Goal: Task Accomplishment & Management: Complete application form

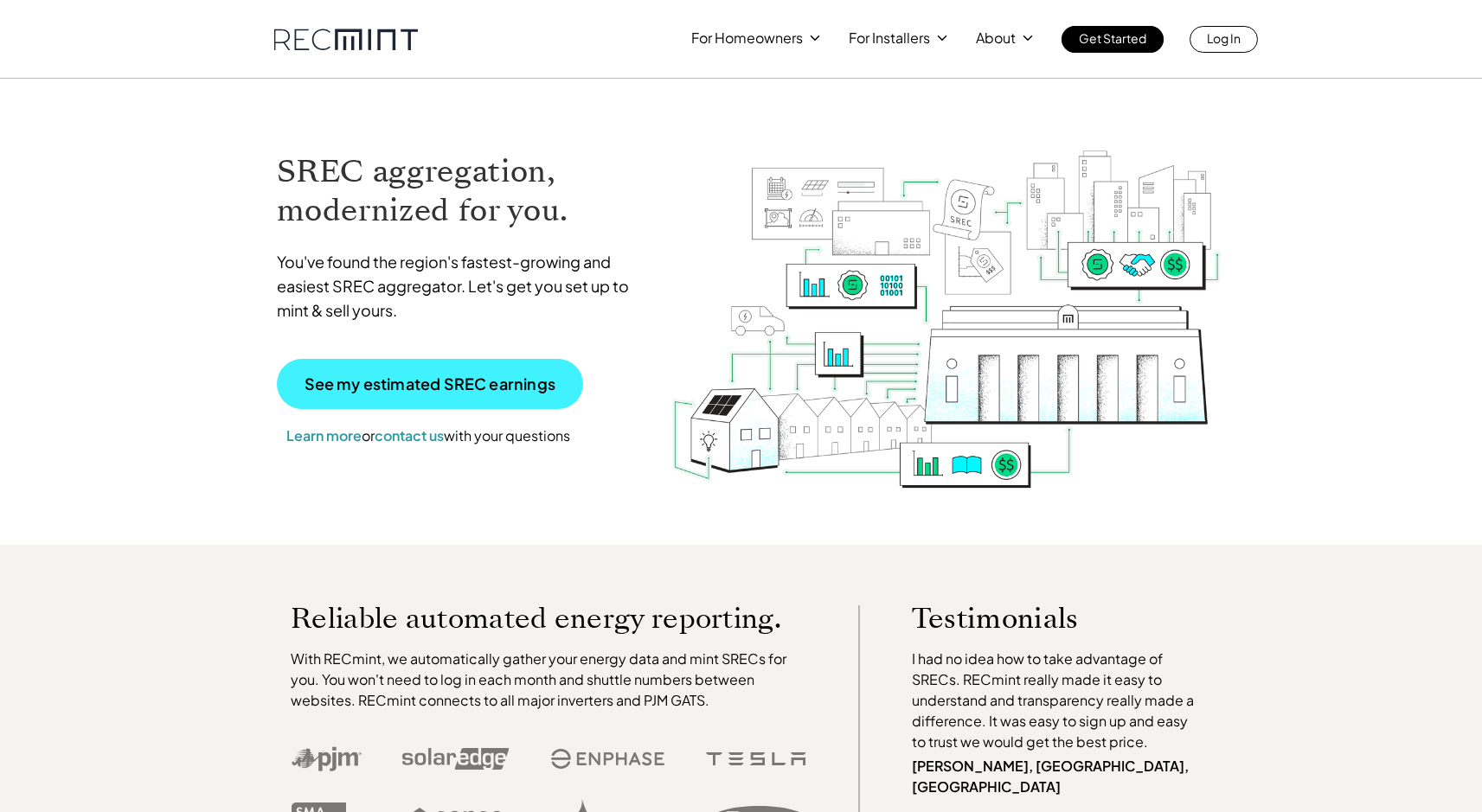
click at [399, 386] on p "See my estimated SREC earnings" at bounding box center [430, 384] width 251 height 16
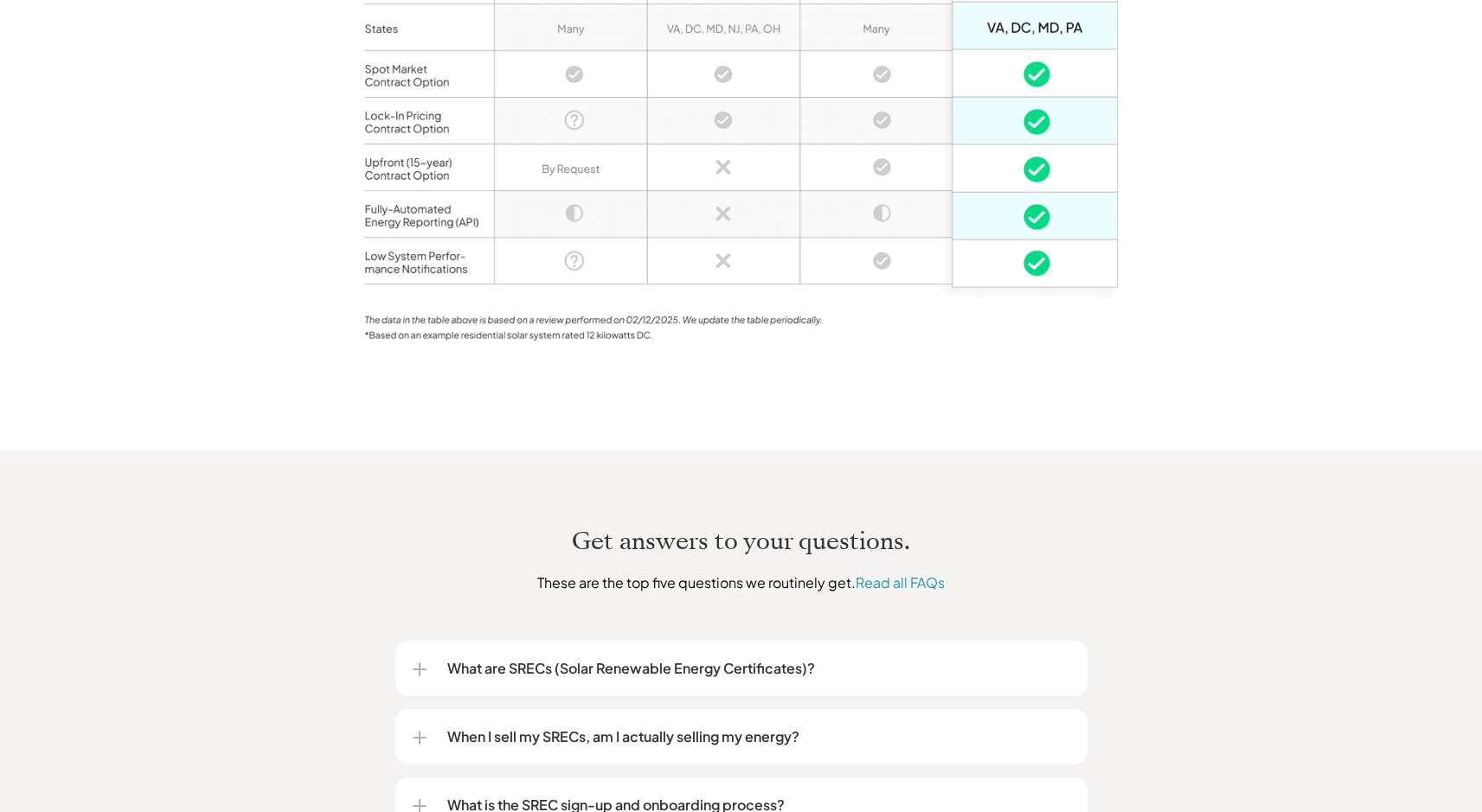
scroll to position [1898, 0]
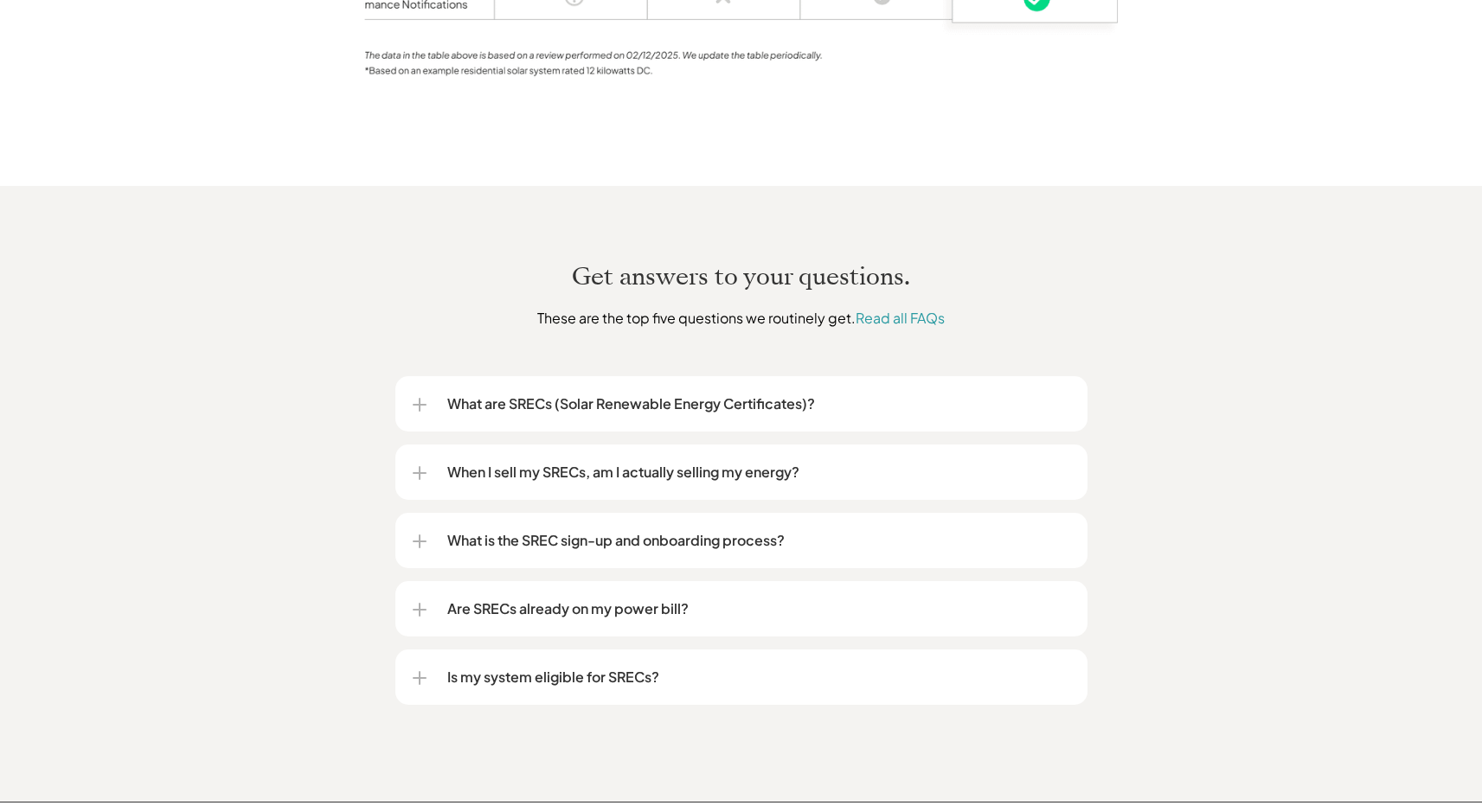
click at [689, 461] on p "When I sell my SRECs, am I actually selling my energy?" at bounding box center [758, 472] width 623 height 21
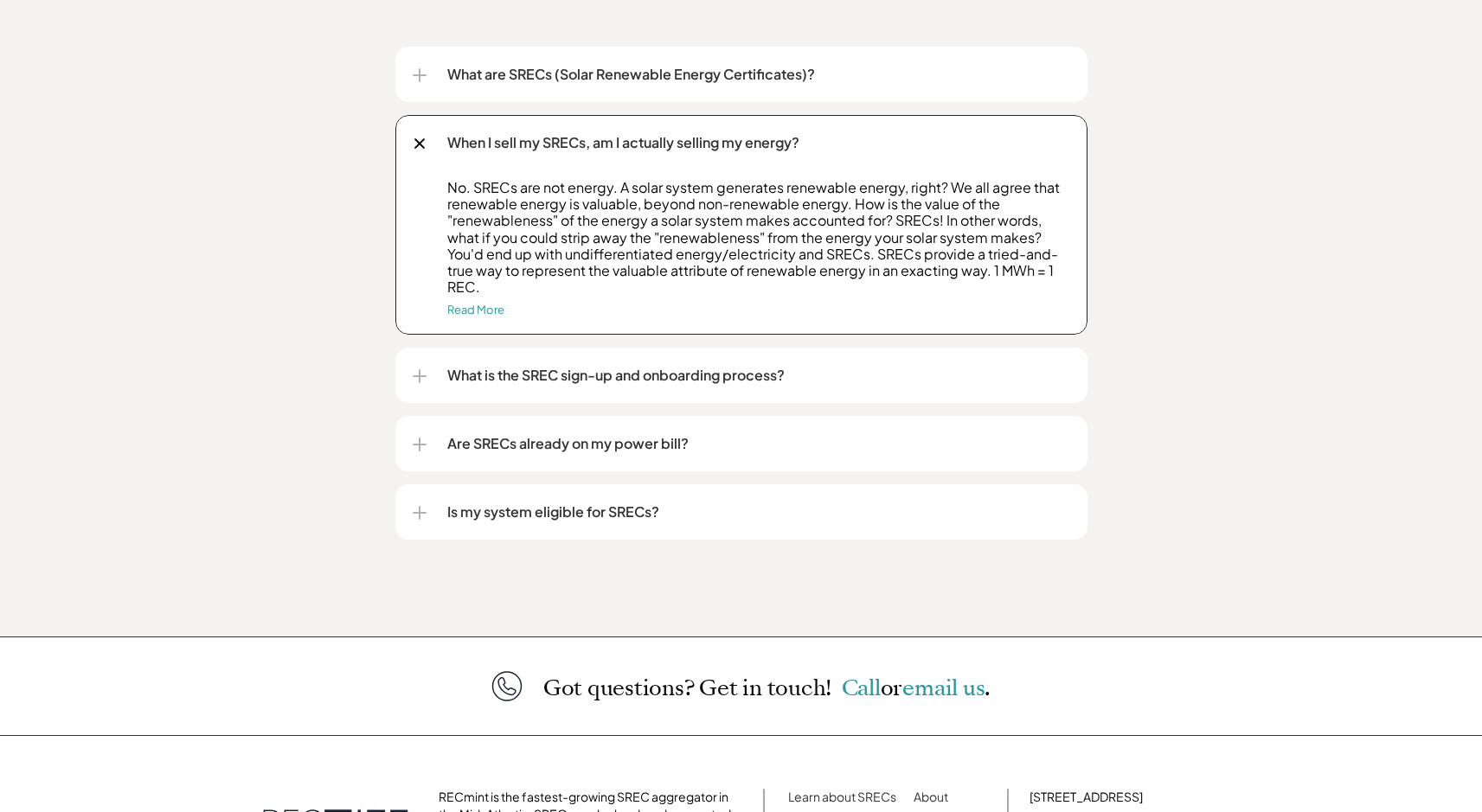
scroll to position [2350, 0]
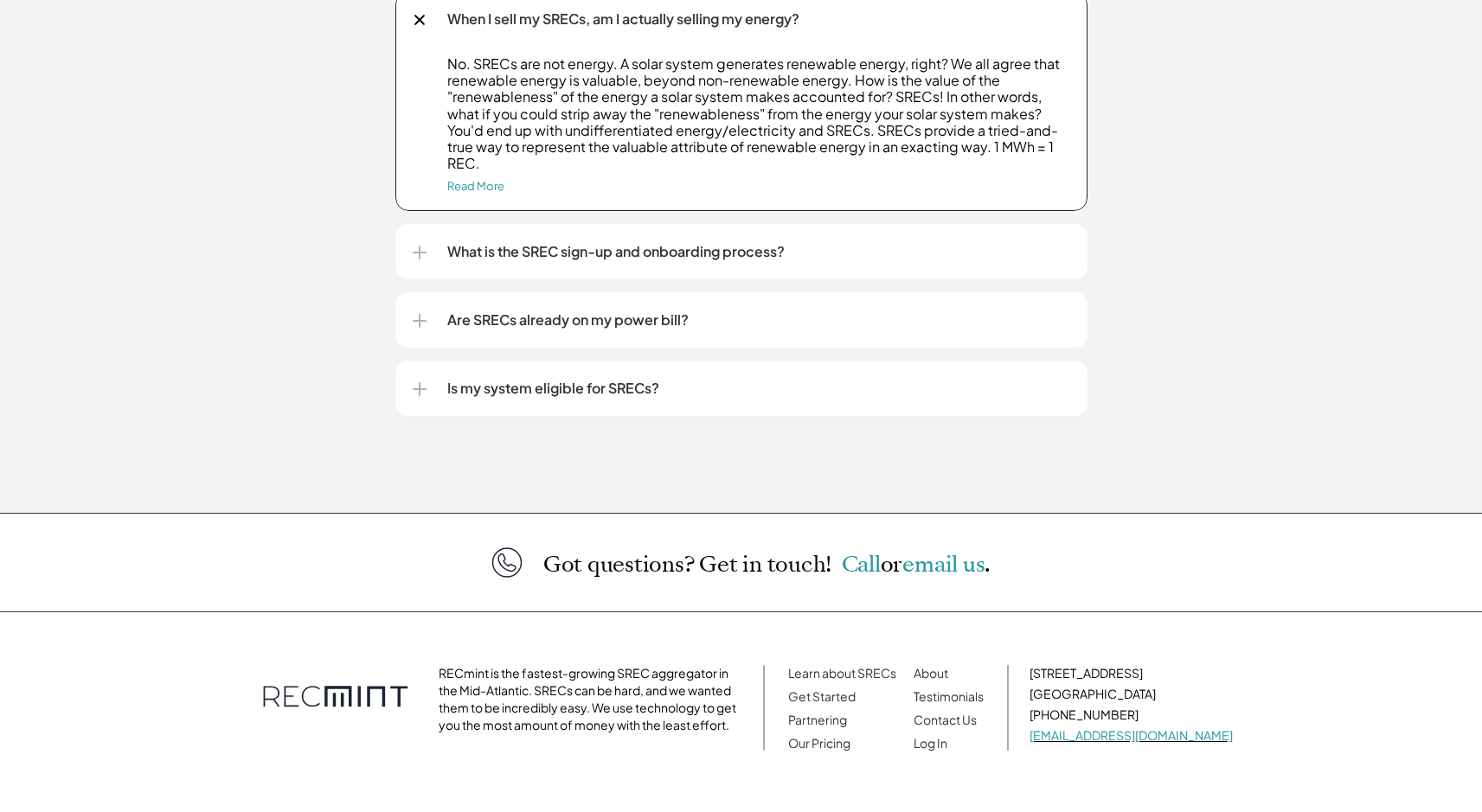
click at [545, 310] on p "Are SRECs already on my power bill?" at bounding box center [758, 320] width 623 height 21
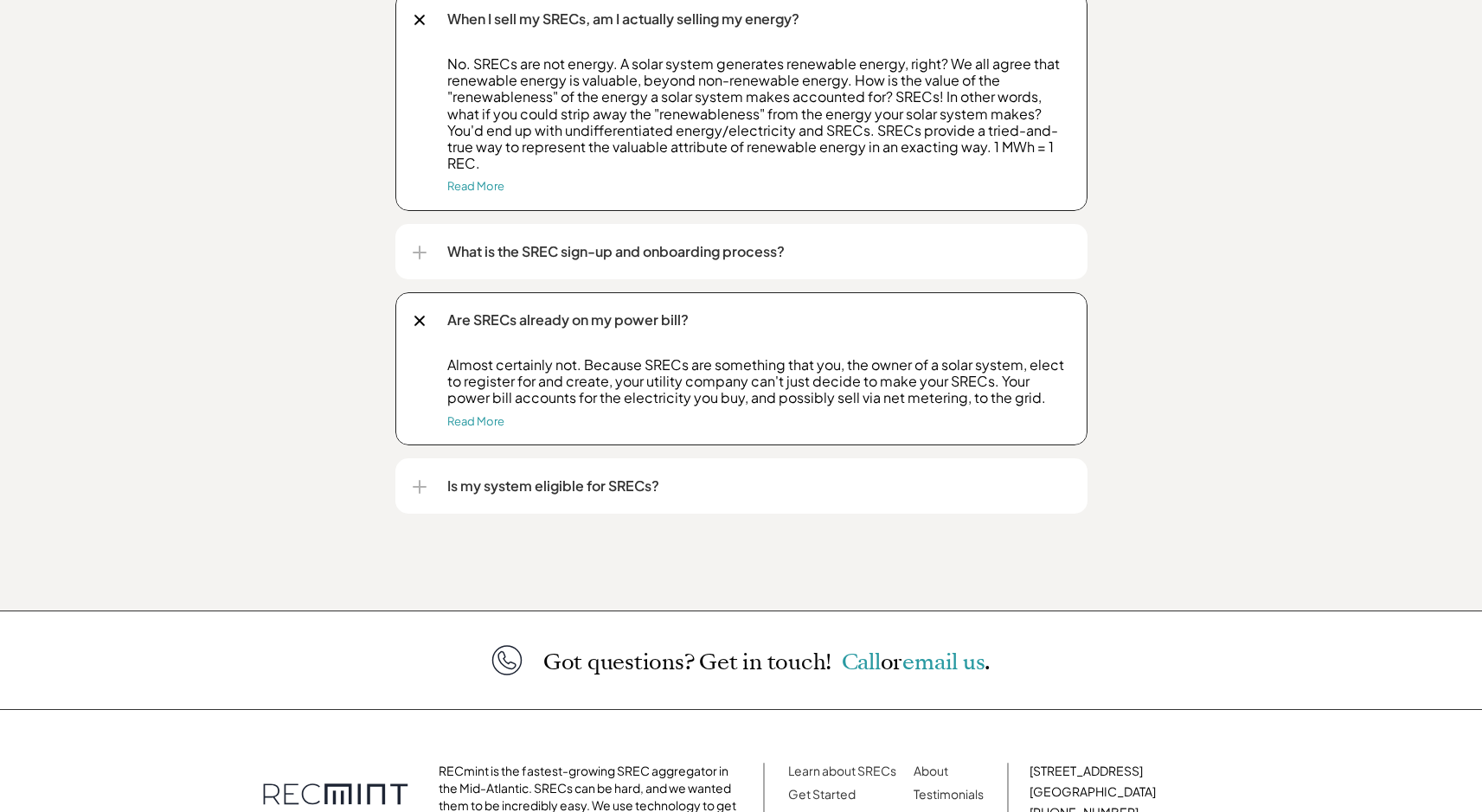
click at [552, 480] on div "Is my system eligible for SRECs?" at bounding box center [741, 486] width 657 height 55
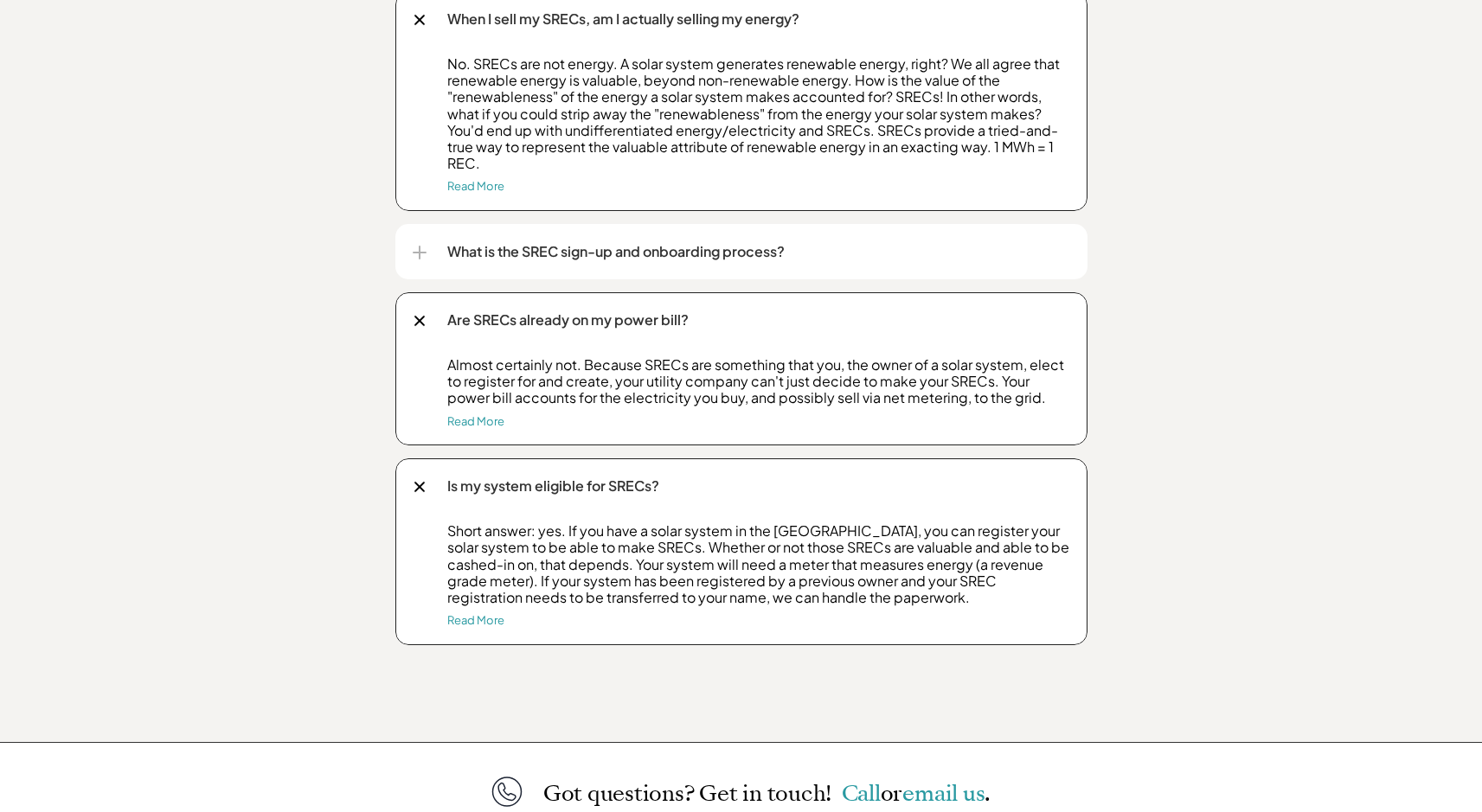
click at [266, 446] on div "Get answers to your questions. These are the top five questions we routinely ge…" at bounding box center [741, 237] width 1482 height 1009
click at [475, 613] on link "Read More" at bounding box center [476, 620] width 57 height 14
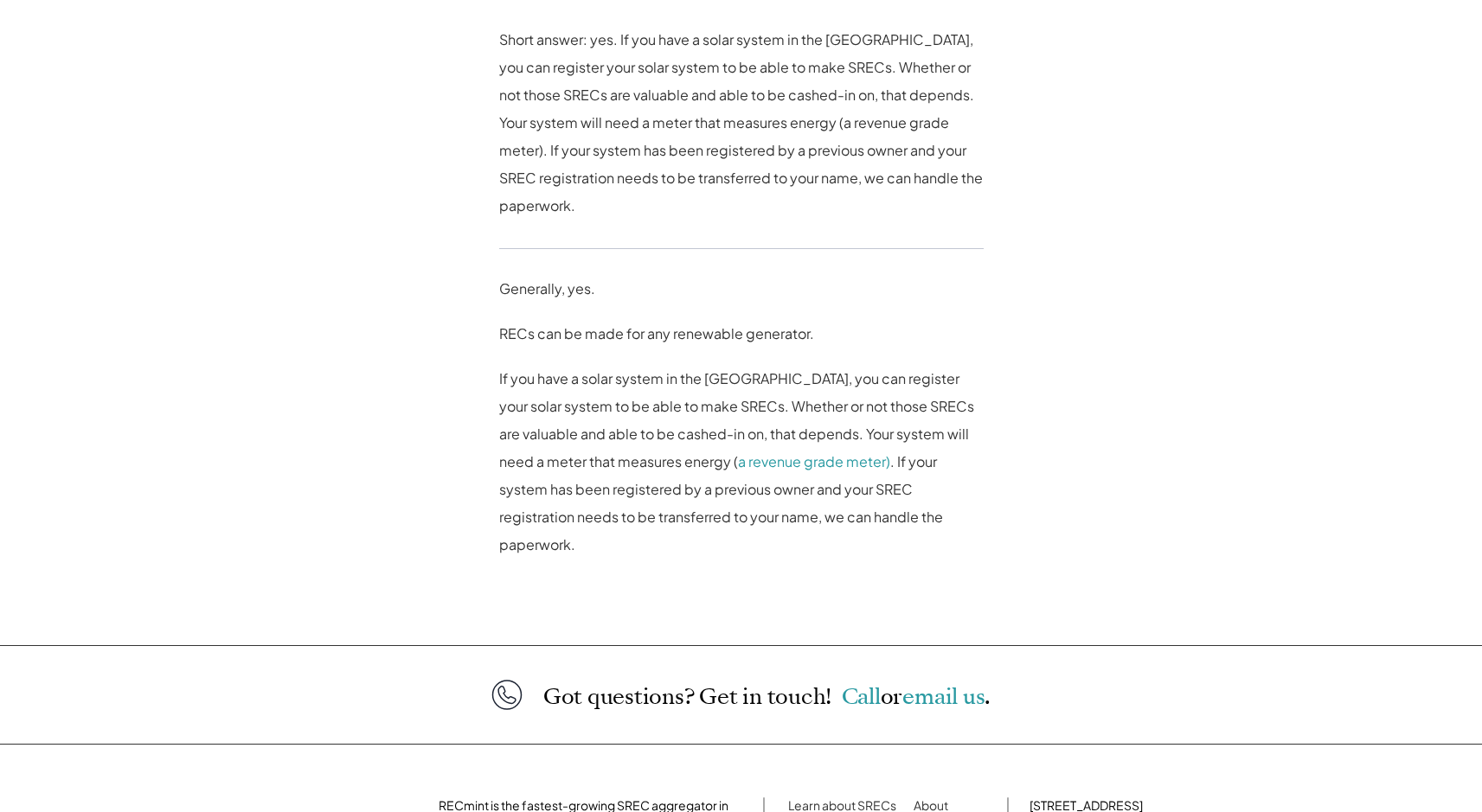
scroll to position [1001, 0]
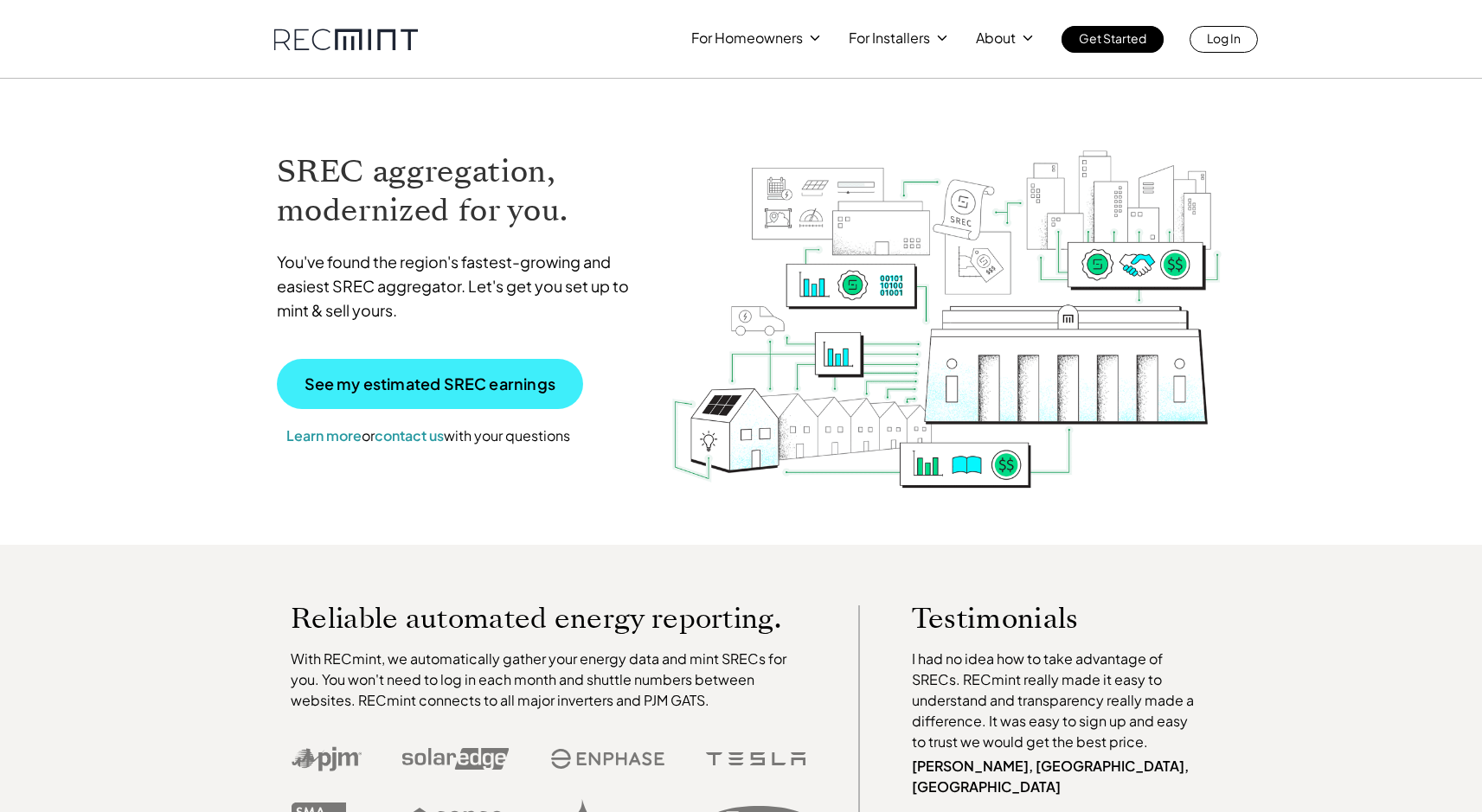
click at [418, 383] on p "See my estimated SREC earnings" at bounding box center [430, 384] width 251 height 16
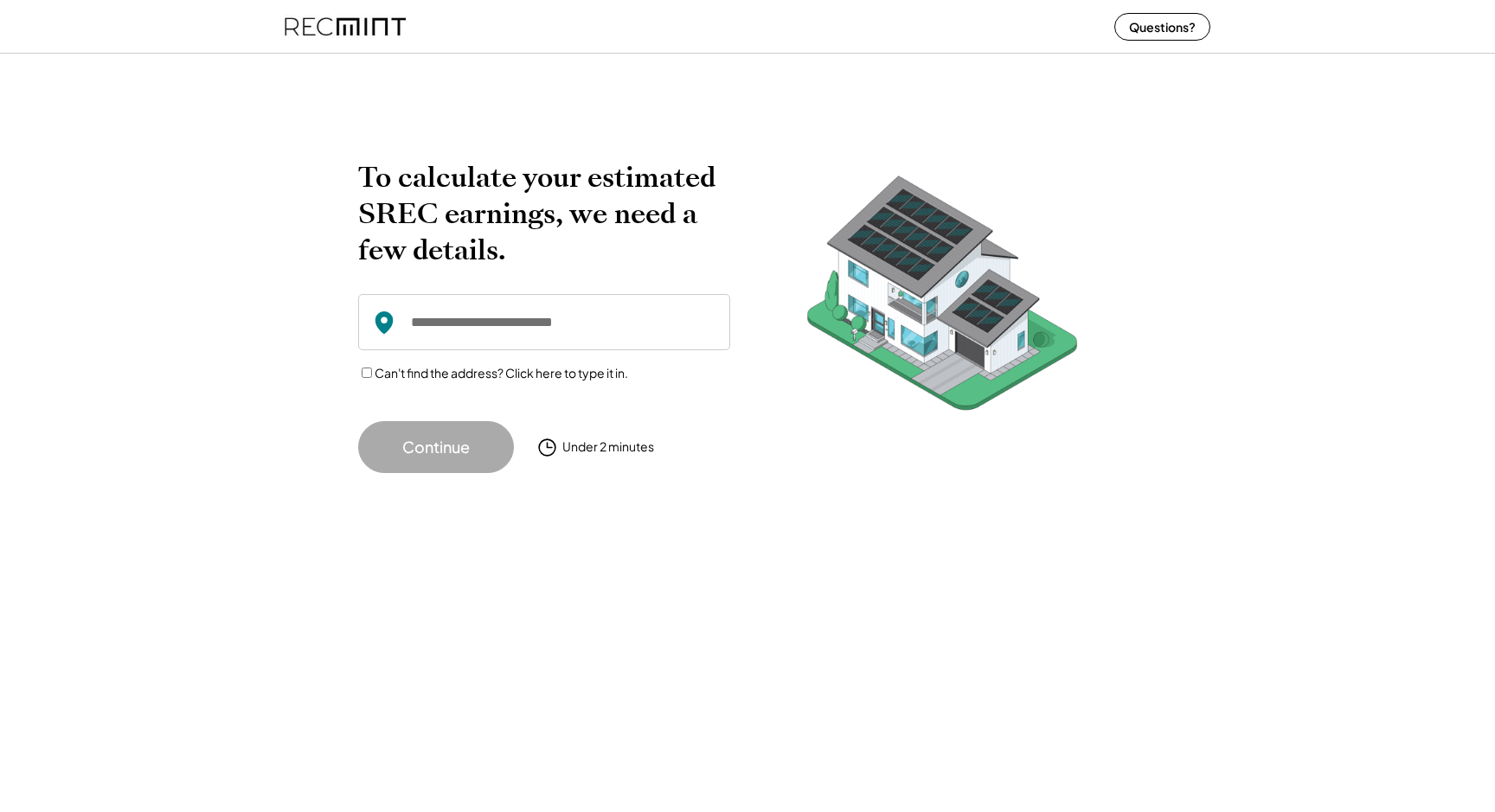
click at [427, 329] on input "input" at bounding box center [545, 322] width 372 height 56
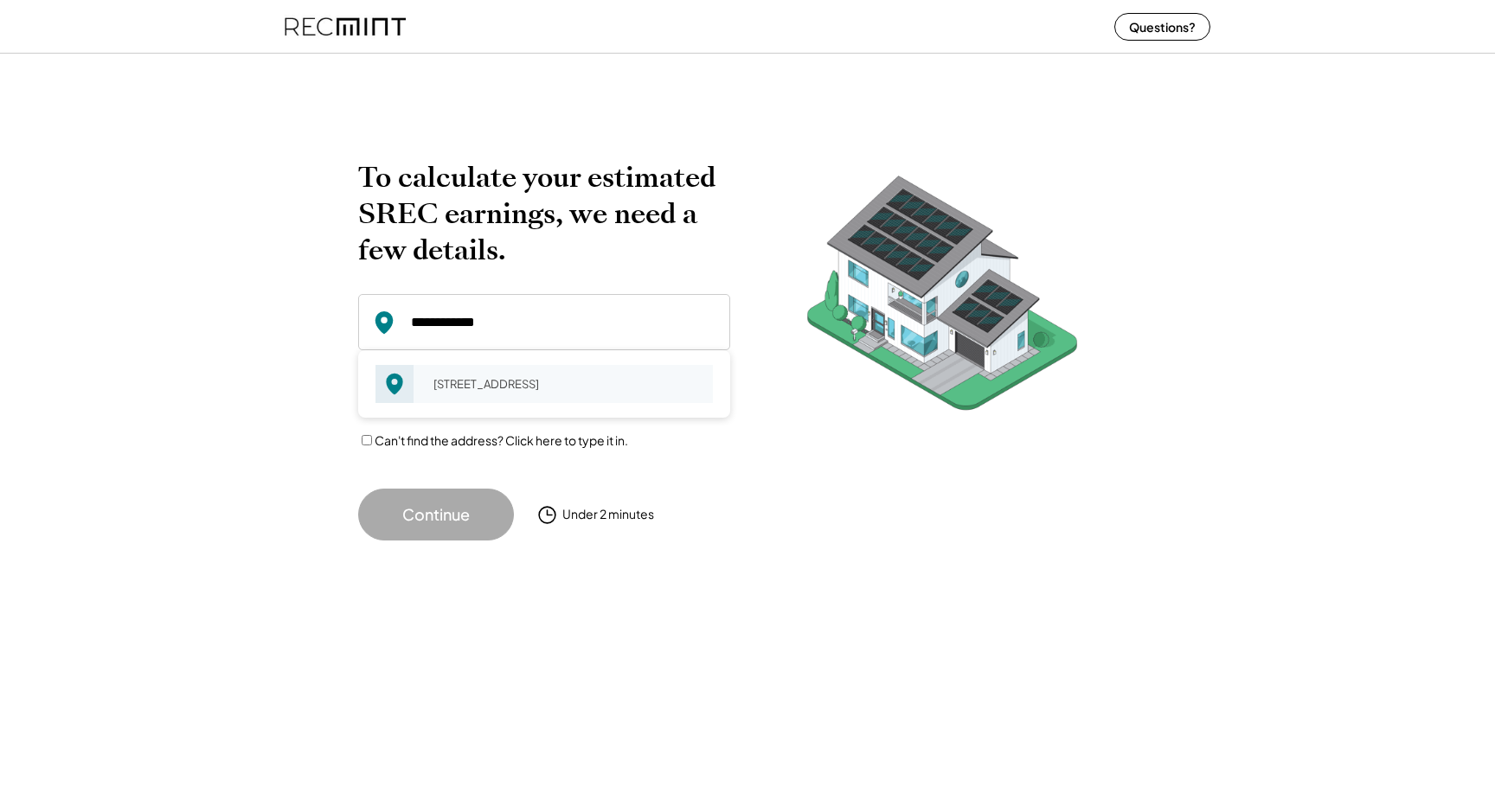
click at [461, 390] on div "20916 Rubles Mill Ct Ashburn, VA 20147" at bounding box center [567, 384] width 291 height 24
type input "**********"
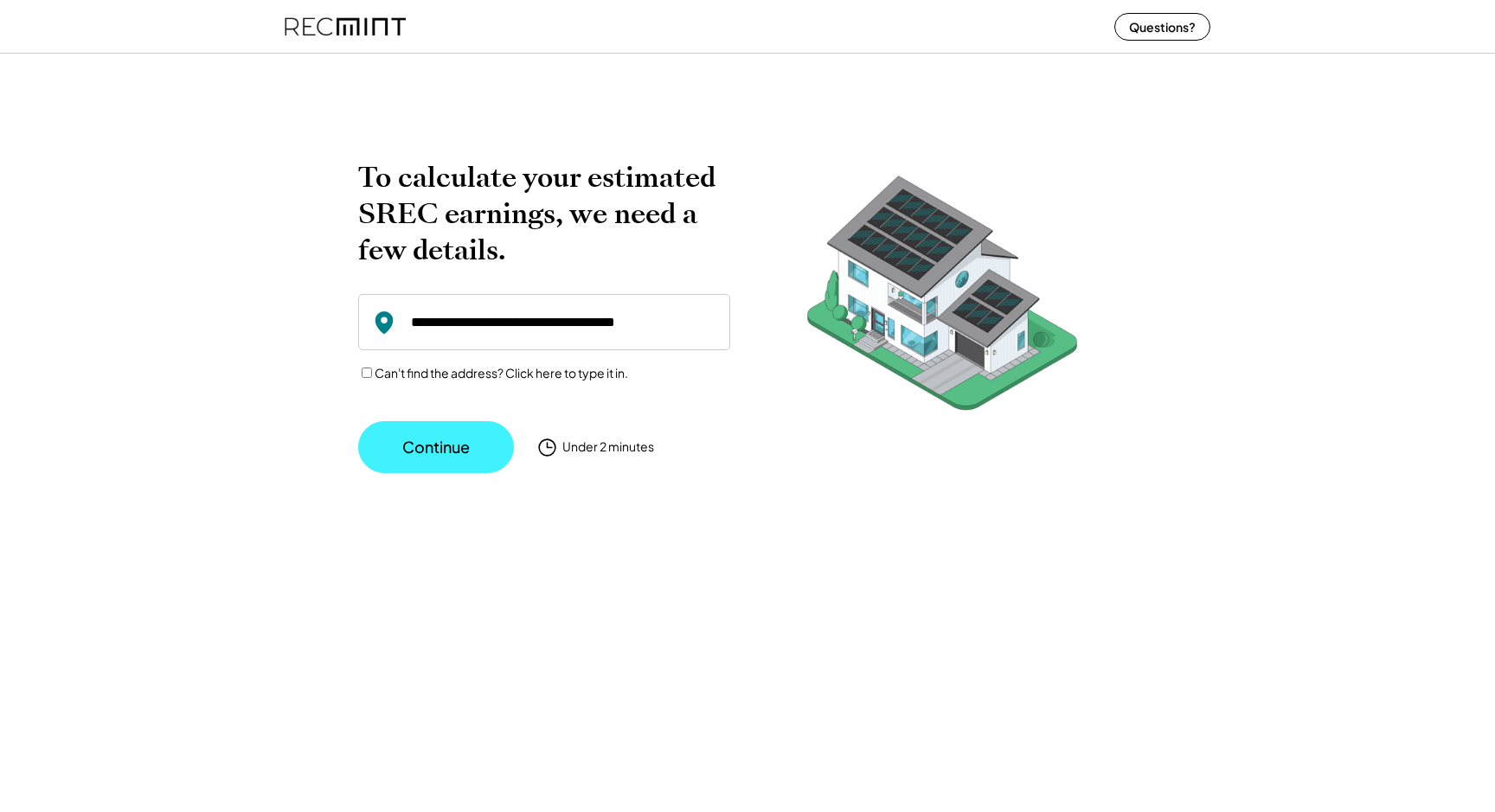
click at [454, 447] on button "Continue" at bounding box center [437, 447] width 156 height 52
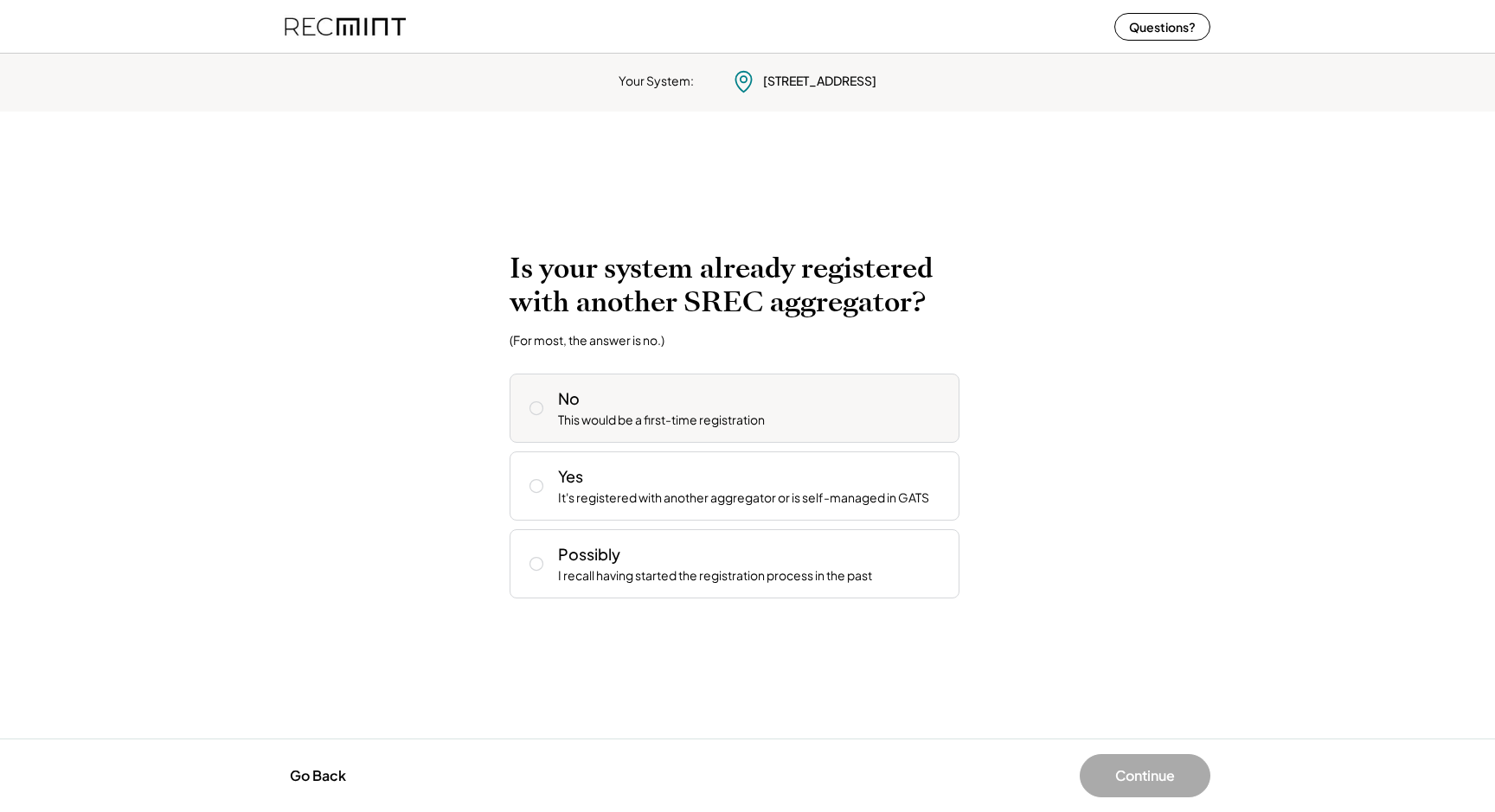
click at [531, 395] on button at bounding box center [536, 408] width 26 height 26
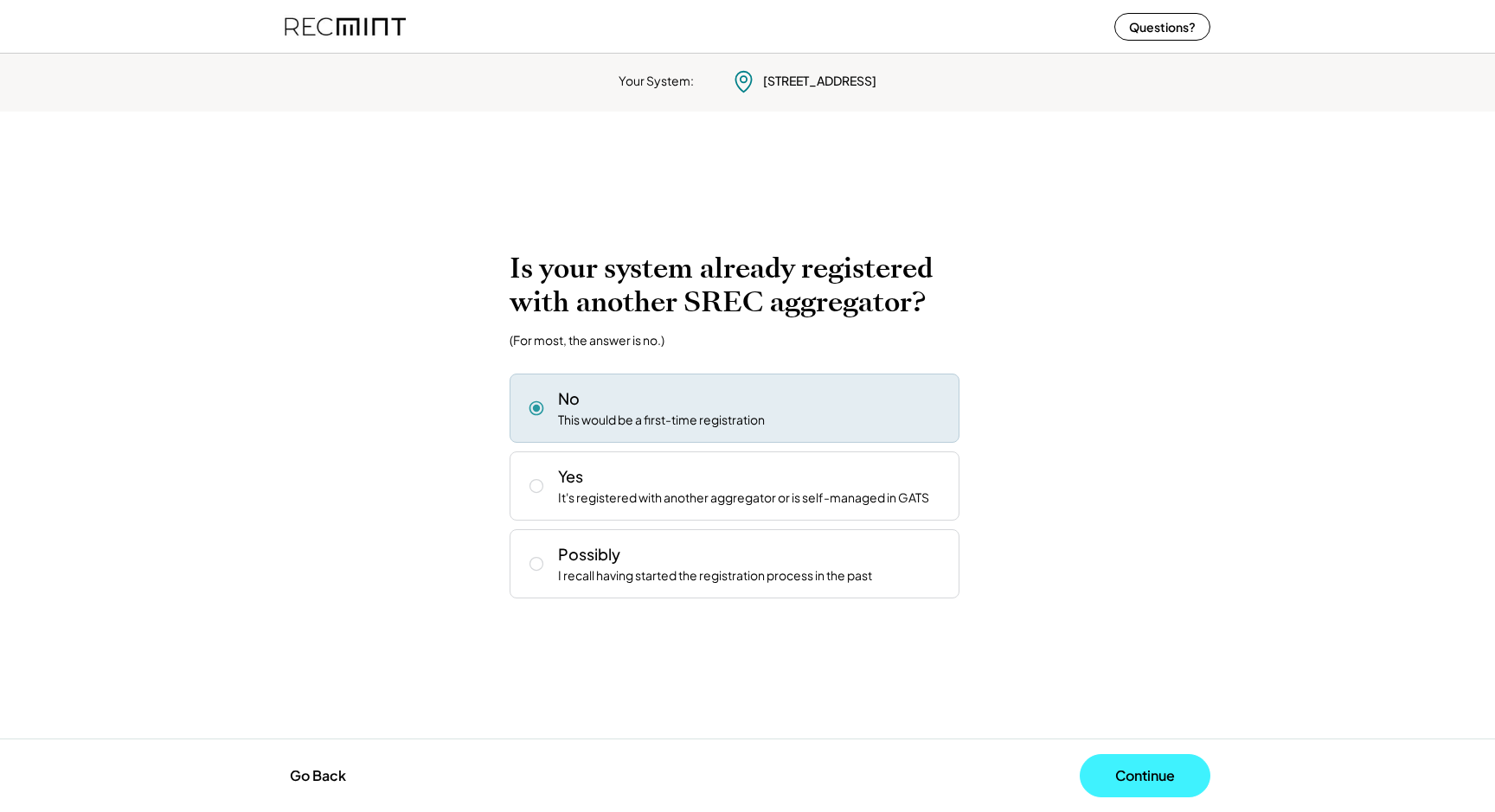
click at [1128, 769] on button "Continue" at bounding box center [1145, 776] width 131 height 43
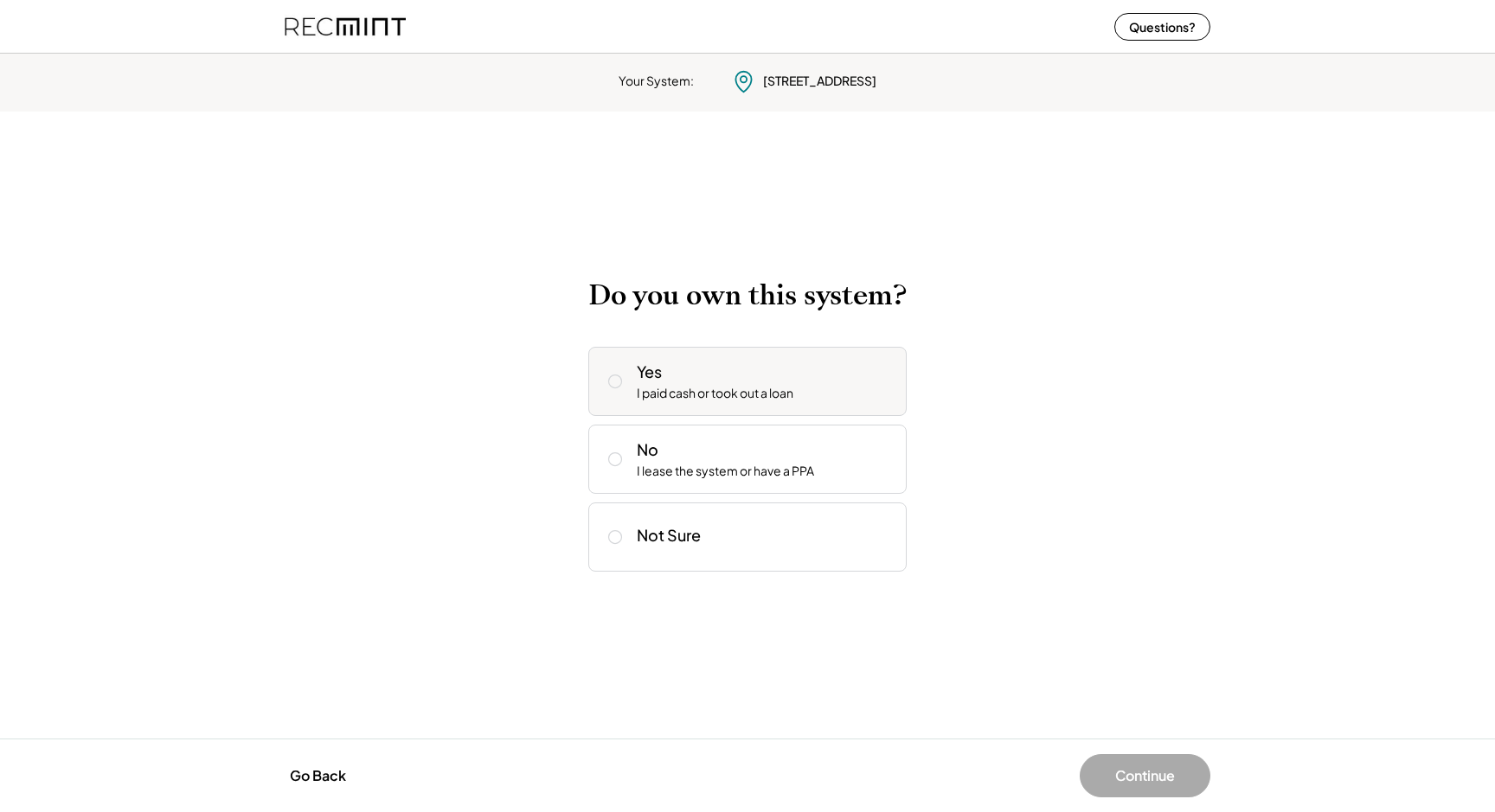
click at [661, 383] on div "Yes I paid cash or took out a loan" at bounding box center [765, 382] width 256 height 42
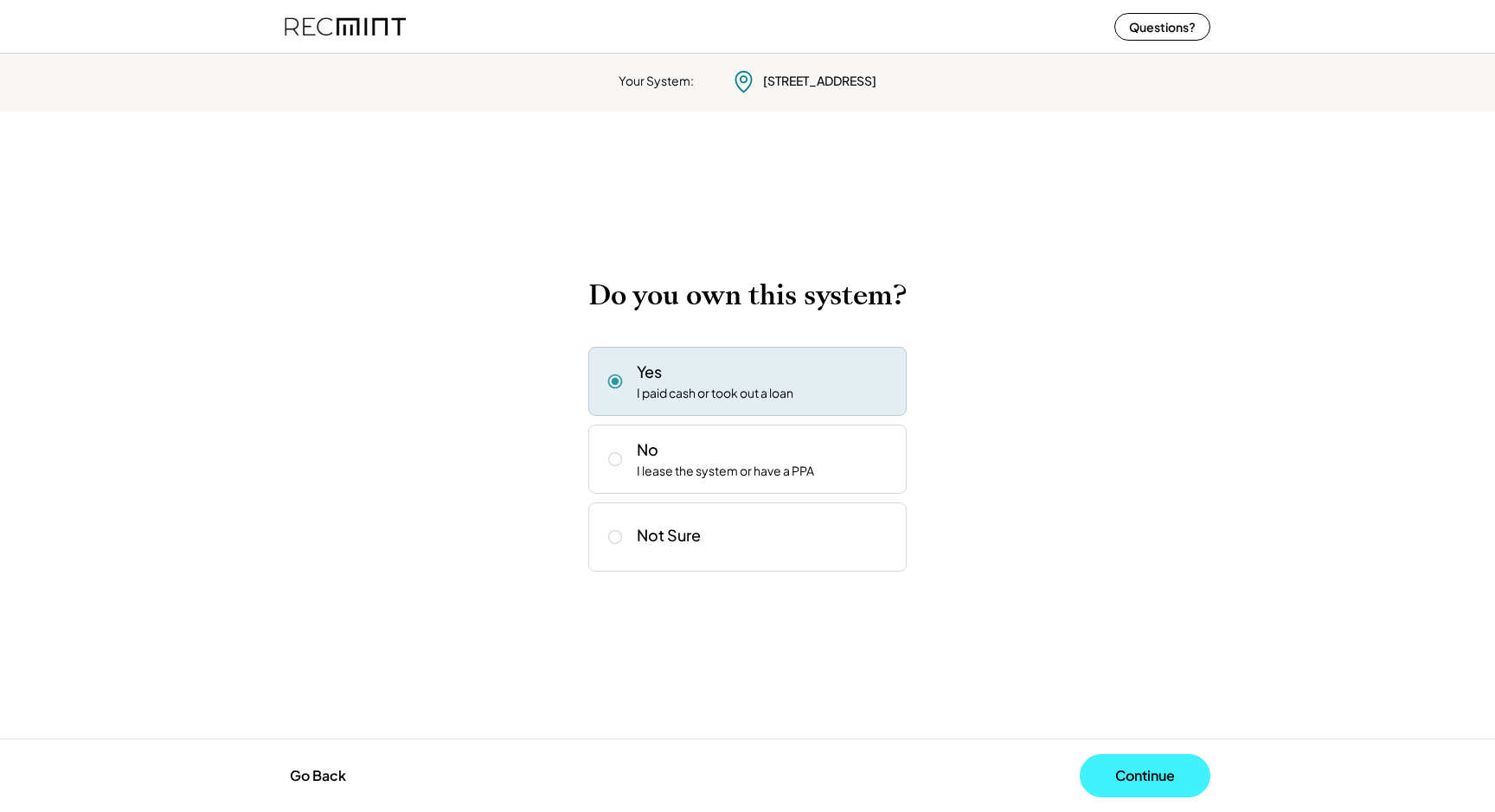
drag, startPoint x: 1135, startPoint y: 775, endPoint x: 1122, endPoint y: 765, distance: 16.4
click at [1135, 775] on button "Continue" at bounding box center [1145, 776] width 131 height 43
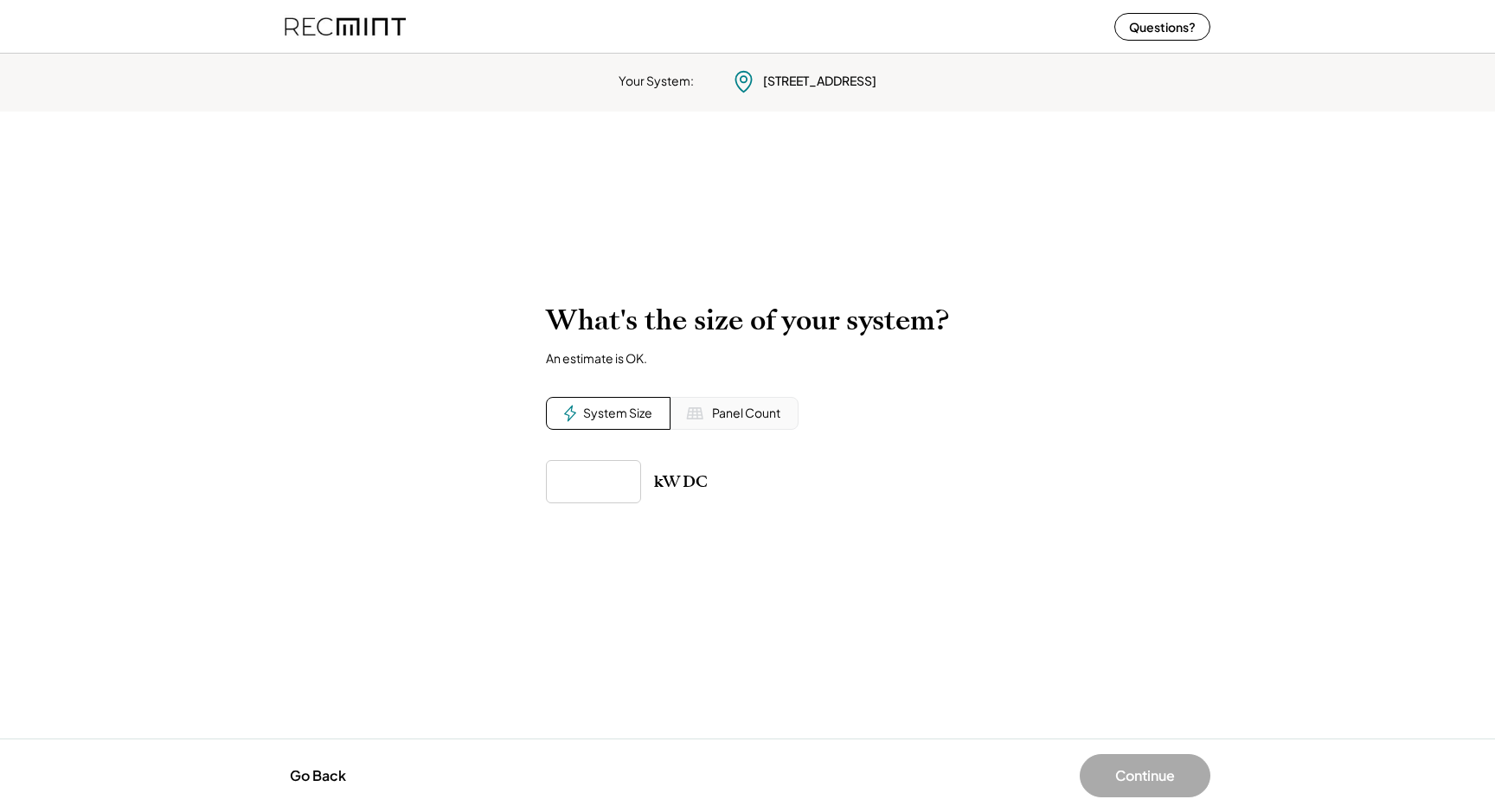
click at [628, 404] on div "System Size" at bounding box center [618, 413] width 69 height 17
click at [615, 484] on input "input" at bounding box center [593, 481] width 95 height 43
type input "******"
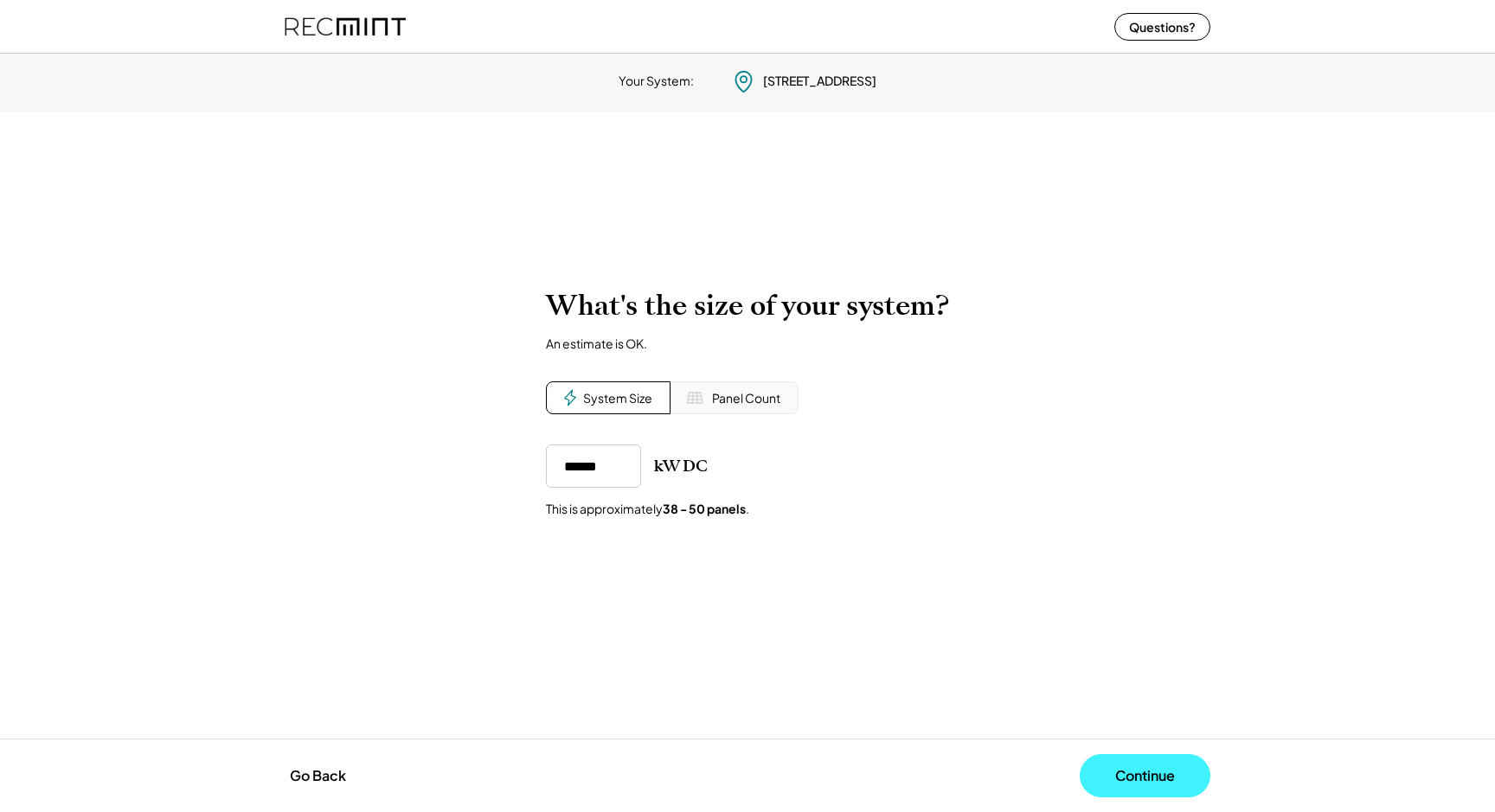
click at [1153, 780] on button "Continue" at bounding box center [1145, 776] width 131 height 43
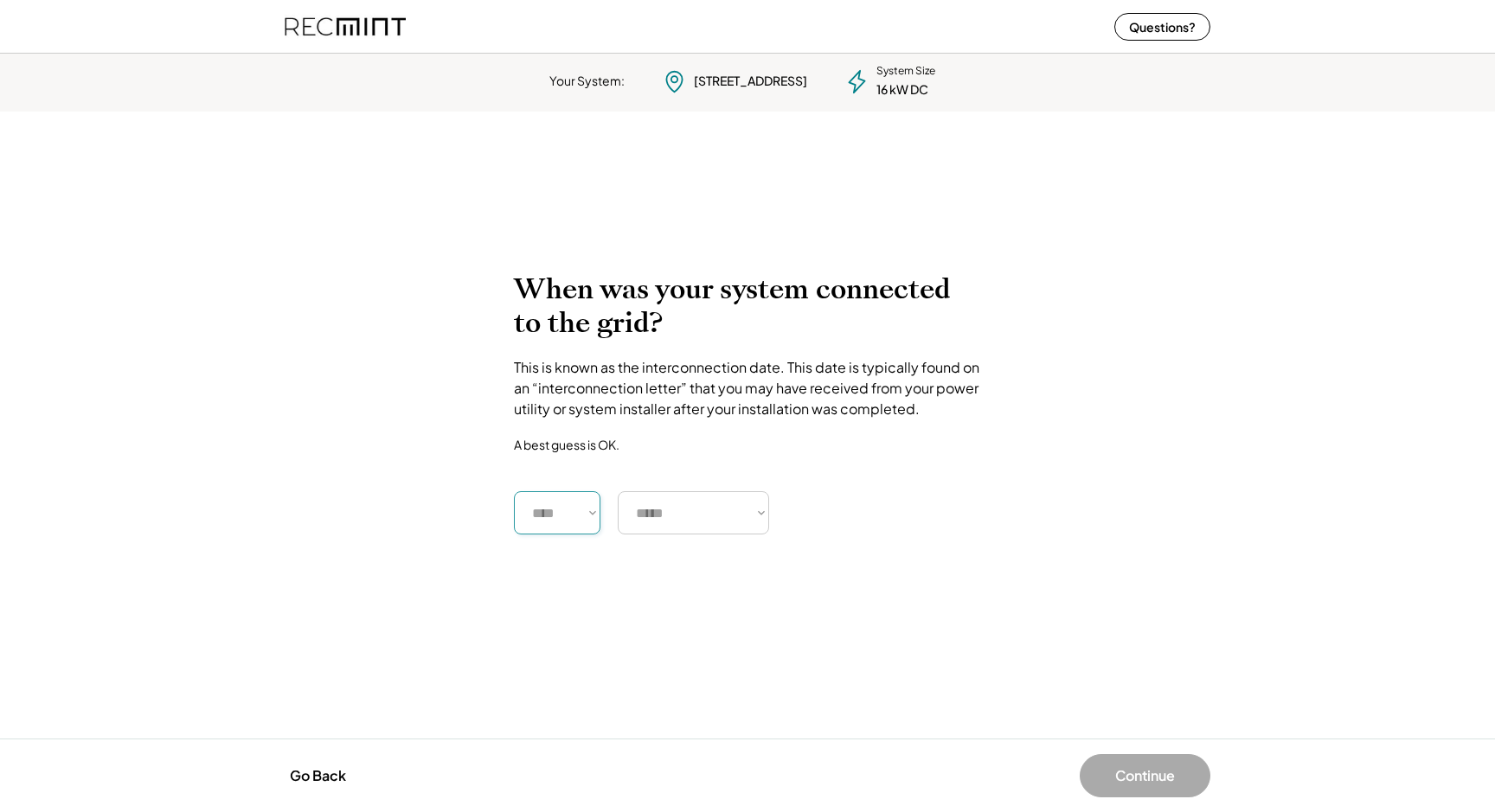
select select "****"
select select "*********"
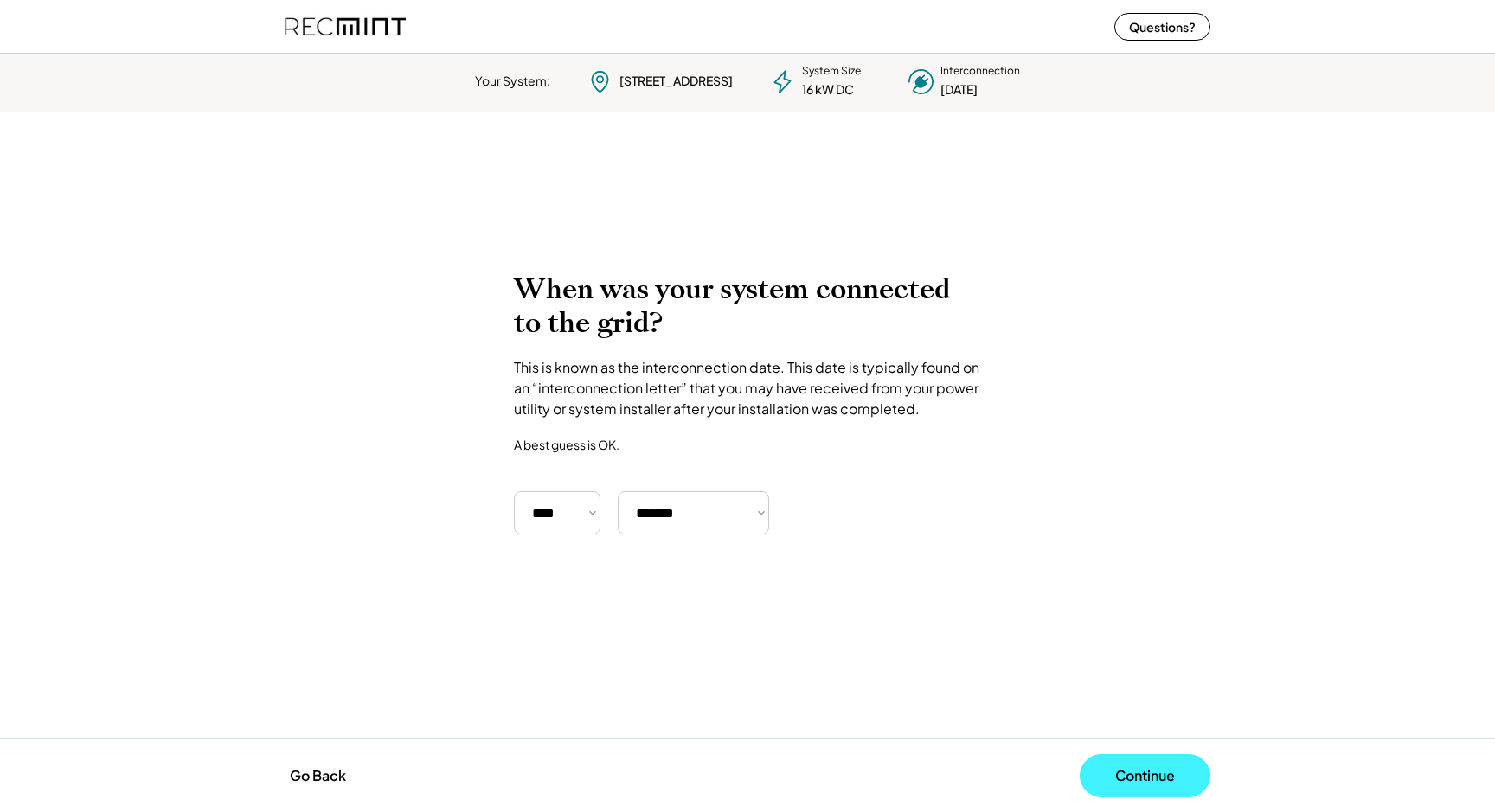
click at [1161, 785] on button "Continue" at bounding box center [1145, 776] width 131 height 43
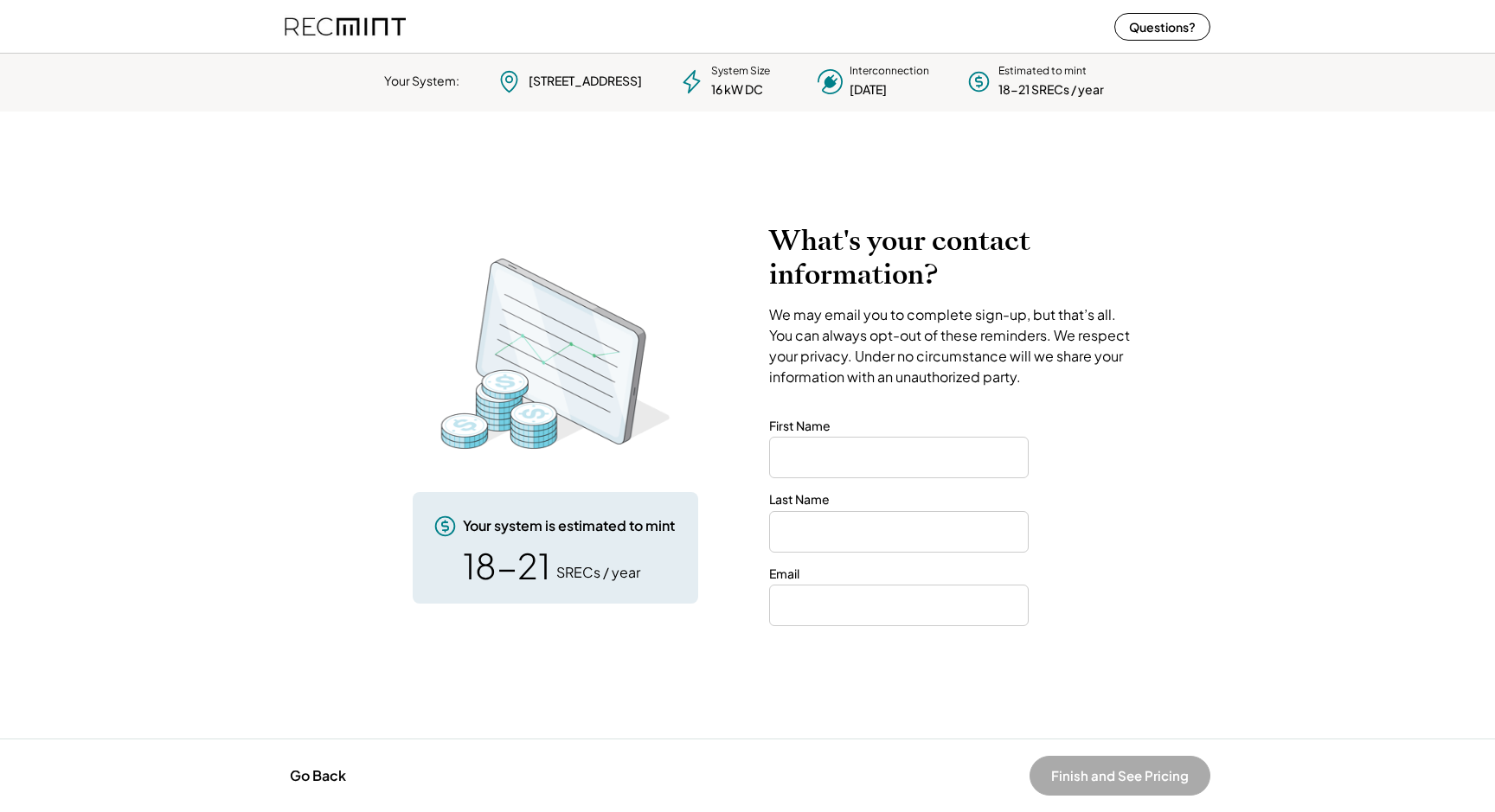
click at [876, 273] on h2 "What's your contact information?" at bounding box center [953, 258] width 368 height 68
